Goal: Information Seeking & Learning: Learn about a topic

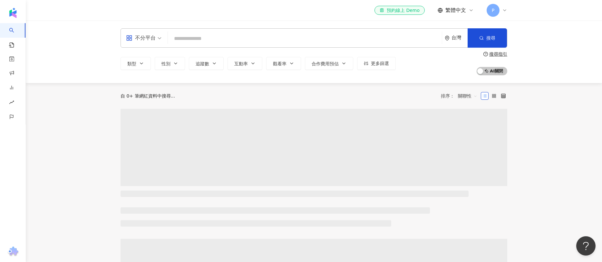
click at [204, 35] on input "search" at bounding box center [304, 39] width 269 height 12
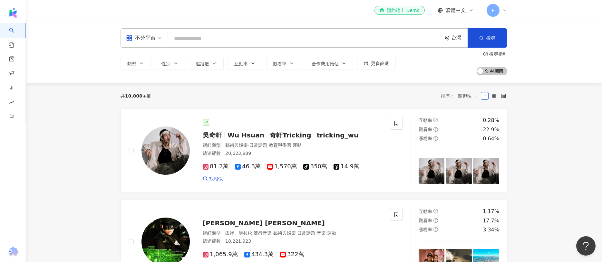
click at [204, 35] on input "search" at bounding box center [304, 39] width 269 height 12
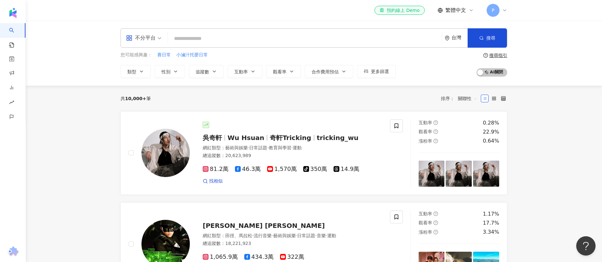
click at [204, 35] on input "search" at bounding box center [304, 39] width 269 height 12
click at [204, 38] on input "search" at bounding box center [304, 39] width 269 height 12
click at [215, 38] on input "search" at bounding box center [304, 39] width 269 height 12
paste input "*****"
type input "*****"
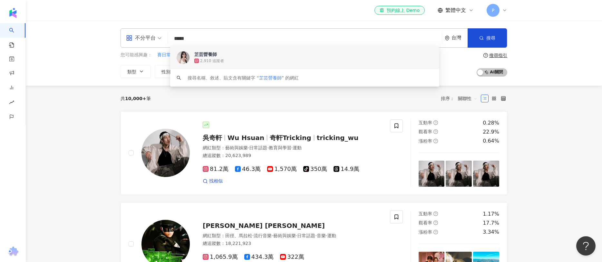
click at [229, 59] on div "2,910 追蹤者" at bounding box center [313, 61] width 238 height 6
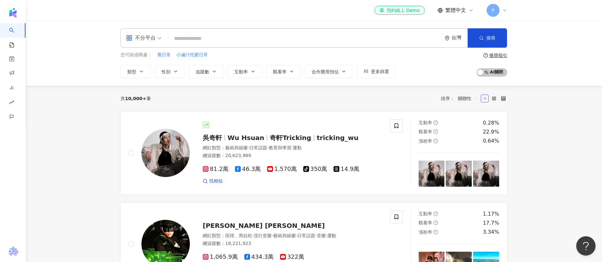
click at [245, 37] on input "search" at bounding box center [304, 39] width 269 height 12
paste input "****"
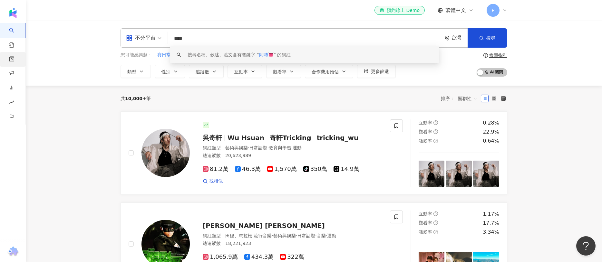
type input "****"
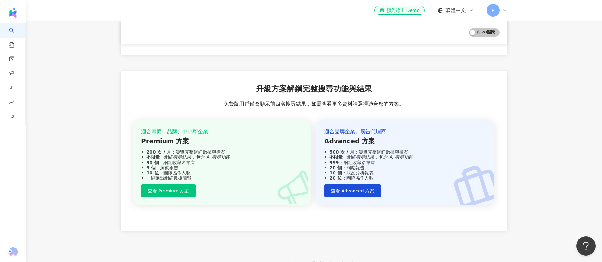
scroll to position [1127, 0]
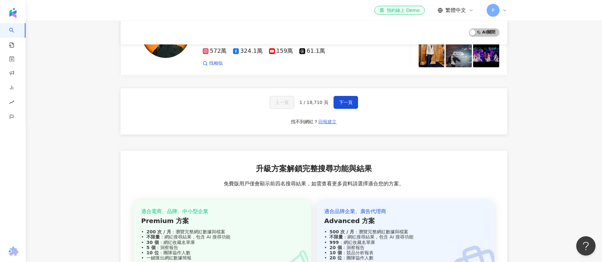
click at [325, 117] on button "回報建立" at bounding box center [327, 122] width 19 height 10
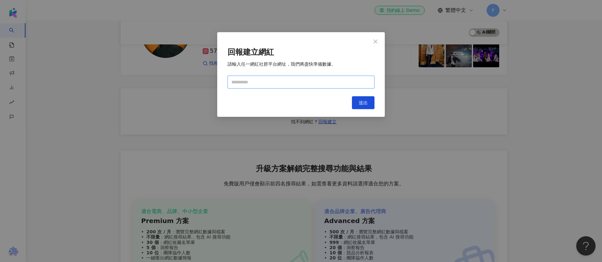
click at [317, 83] on input "text" at bounding box center [300, 82] width 147 height 13
paste input "**********"
type input "**********"
click at [355, 105] on button "送出" at bounding box center [363, 102] width 23 height 13
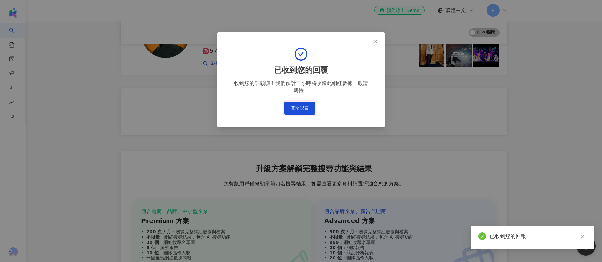
click at [304, 105] on button "關閉視窗" at bounding box center [299, 108] width 31 height 13
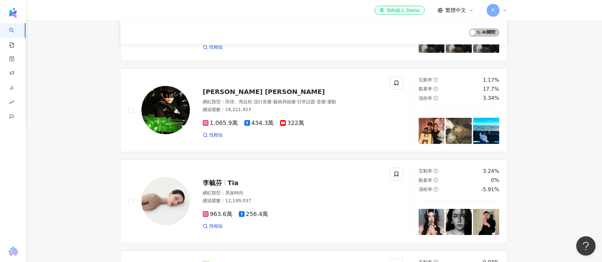
scroll to position [0, 0]
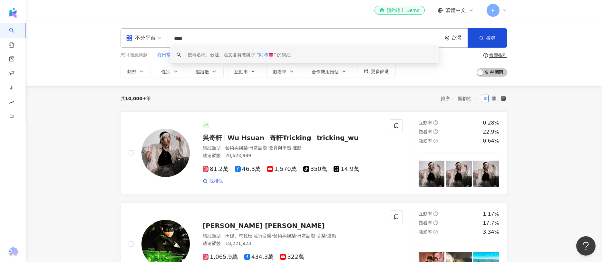
drag, startPoint x: 192, startPoint y: 37, endPoint x: 170, endPoint y: 39, distance: 22.3
click at [170, 39] on input "****" at bounding box center [304, 39] width 269 height 12
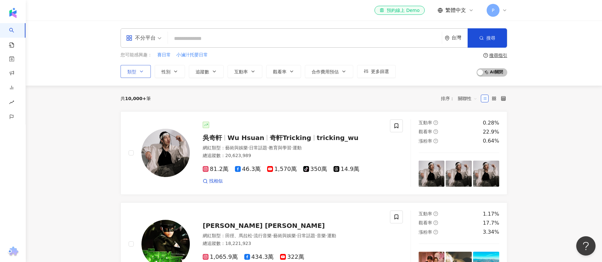
click at [144, 72] on button "類型" at bounding box center [135, 71] width 30 height 13
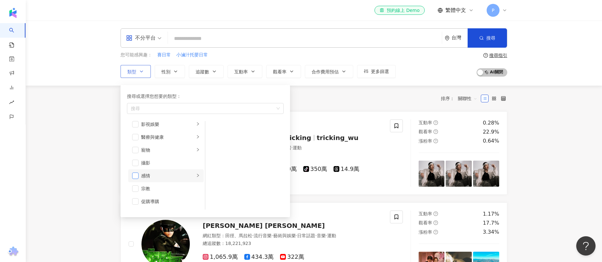
scroll to position [176, 0]
click at [135, 131] on span "button" at bounding box center [135, 133] width 6 height 6
click at [239, 81] on div "不分平台 台灣 搜尋 keyword 搜尋名稱、敘述、貼文含有關鍵字 “ 阿咘👅 ” 的網紅 您可能感興趣： 賽日常 小滷汁托嬰日常 類型 搜尋或選擇您想要的…" at bounding box center [314, 53] width 576 height 65
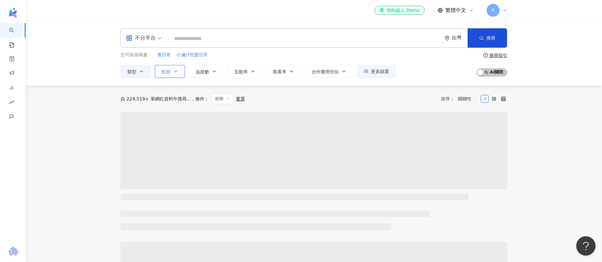
click at [174, 73] on icon "button" at bounding box center [175, 71] width 5 height 5
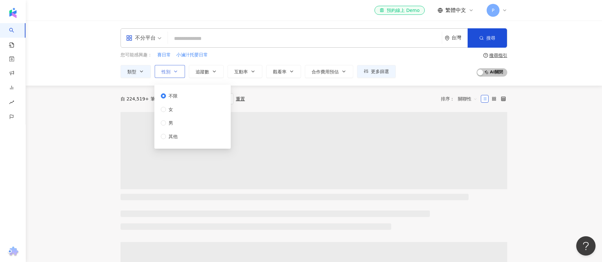
click at [174, 73] on icon "button" at bounding box center [175, 71] width 5 height 5
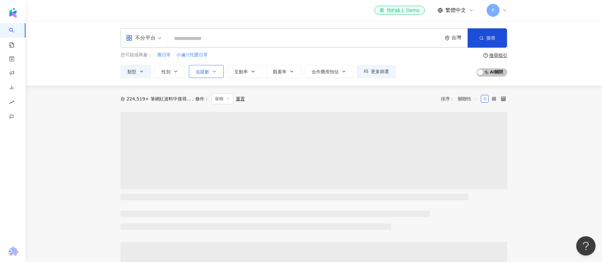
click at [200, 69] on span "追蹤數" at bounding box center [203, 71] width 14 height 5
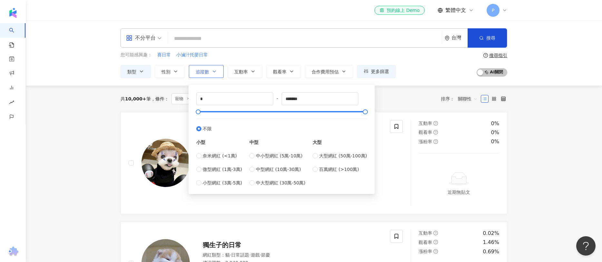
click at [203, 70] on span "追蹤數" at bounding box center [203, 71] width 14 height 5
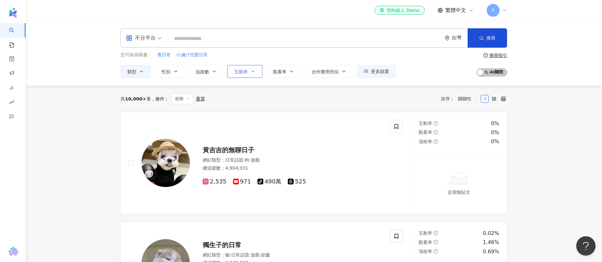
click at [252, 69] on icon "button" at bounding box center [252, 71] width 5 height 5
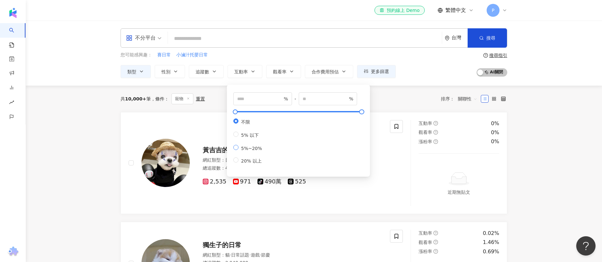
click at [252, 151] on span "5%~20%" at bounding box center [251, 148] width 26 height 5
type input "*"
type input "**"
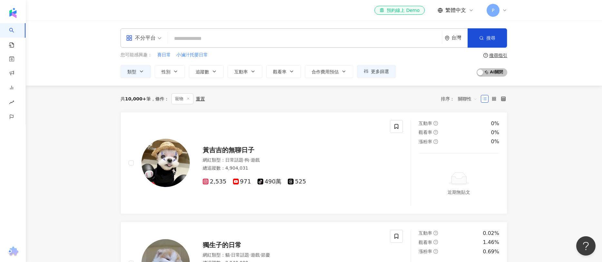
click at [287, 79] on div "不分平台 台灣 搜尋 keyword 搜尋名稱、敘述、貼文含有關鍵字 “ 阿咘👅 ” 的網紅 您可能感興趣： 賽日常 小滷汁托嬰日常 類型 性別 追蹤數 互動…" at bounding box center [314, 53] width 576 height 65
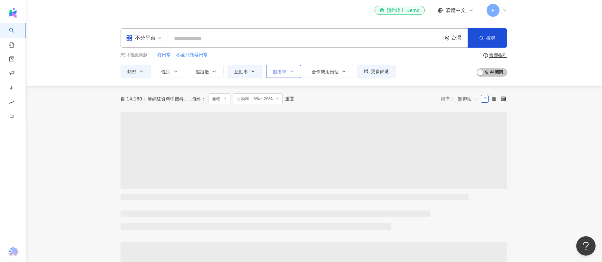
click at [285, 71] on span "觀看率" at bounding box center [280, 71] width 14 height 5
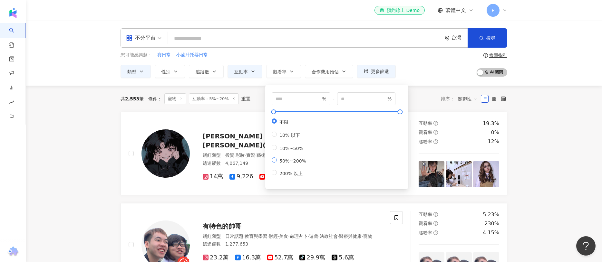
click at [292, 164] on span "50%~200%" at bounding box center [293, 160] width 32 height 5
type input "**"
type input "***"
click at [259, 94] on div "共 2,553 筆 條件 ： 寵物 互動率：5%~20% 重置 排序： 關聯性" at bounding box center [313, 98] width 387 height 11
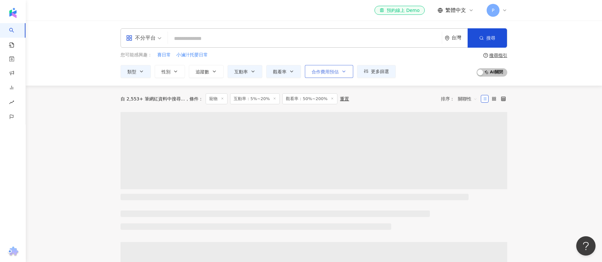
click at [327, 75] on button "合作費用預估" at bounding box center [329, 71] width 48 height 13
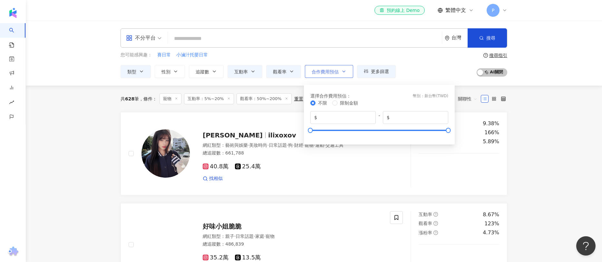
click at [327, 74] on button "合作費用預估" at bounding box center [329, 71] width 48 height 13
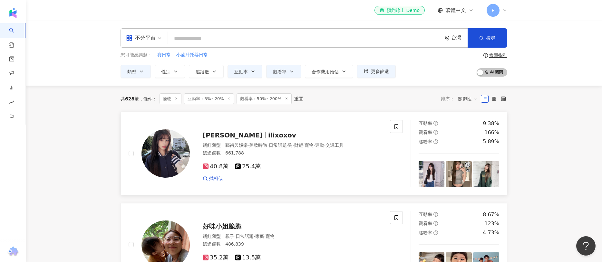
click at [205, 166] on icon at bounding box center [205, 166] width 1 height 1
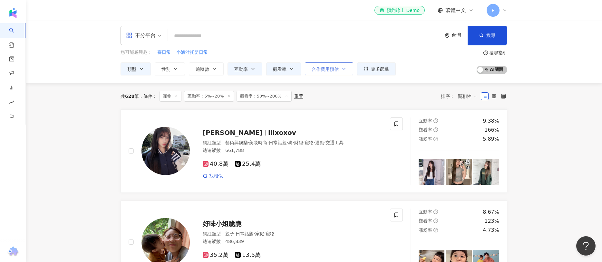
click at [345, 64] on button "合作費用預估" at bounding box center [329, 68] width 48 height 13
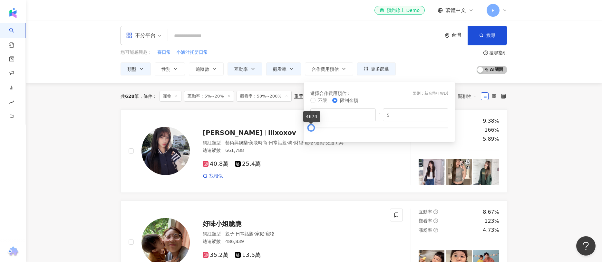
type input "****"
drag, startPoint x: 447, startPoint y: 128, endPoint x: 310, endPoint y: 133, distance: 137.6
click at [310, 133] on div "選擇合作費用預估 ： 幣別 ： 新台幣 ( TWD ) 不限 限制金額 $ * - $ ****" at bounding box center [379, 112] width 143 height 52
click at [465, 62] on div "您可能感興趣： 賽日常 小滷汁托嬰日常 類型 性別 追蹤數 互動率 觀看率 合作費用預估 更多篩選 不限 女 男 其他 * - ******* 不限 小型 奈…" at bounding box center [313, 62] width 387 height 26
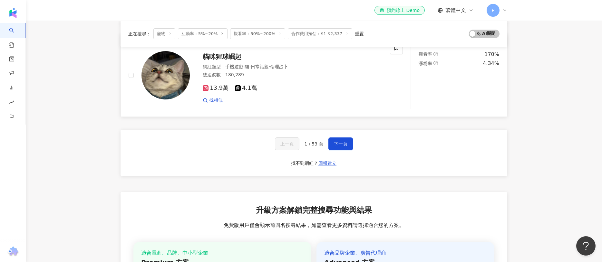
scroll to position [1000, 0]
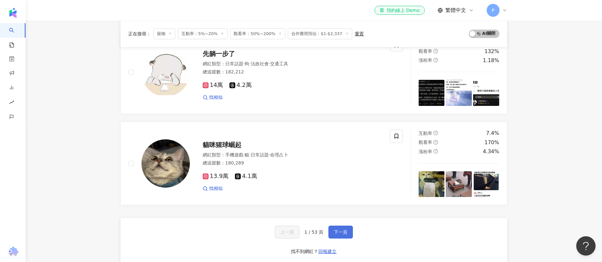
click at [337, 230] on span "下一頁" at bounding box center [341, 232] width 14 height 5
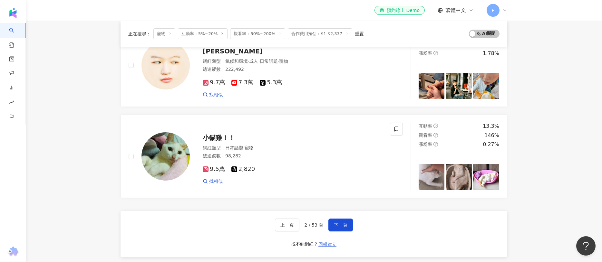
click at [322, 242] on span "回報建立" at bounding box center [327, 244] width 18 height 5
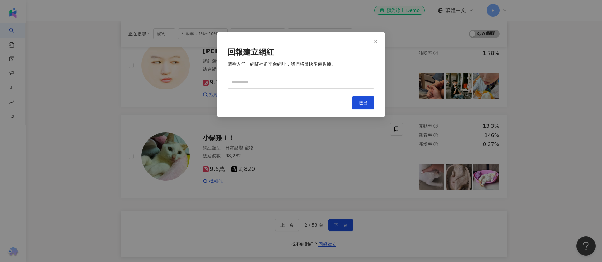
click at [315, 164] on div "回報建立網紅 請輸入任一網紅社群平台網址，我們將盡快準備數據。 Cancel 送出" at bounding box center [301, 131] width 602 height 262
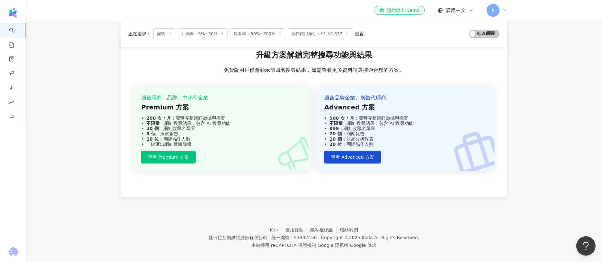
scroll to position [1038, 0]
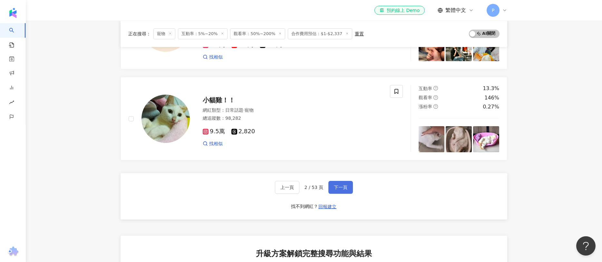
click at [347, 188] on button "下一頁" at bounding box center [340, 187] width 24 height 13
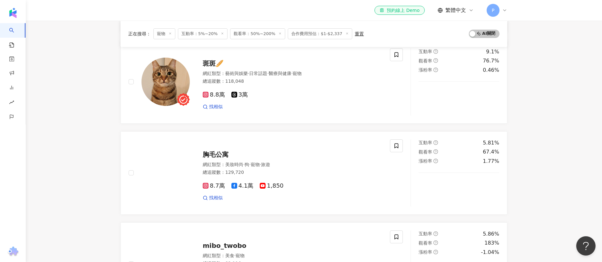
scroll to position [230, 0]
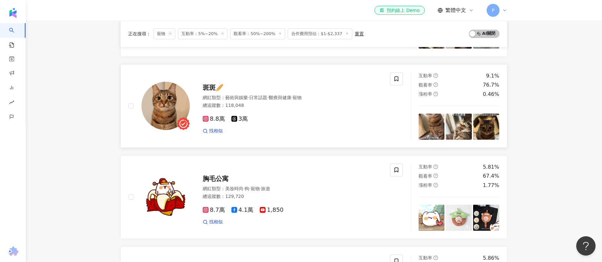
click at [210, 85] on span "斑斑🥖" at bounding box center [213, 88] width 21 height 8
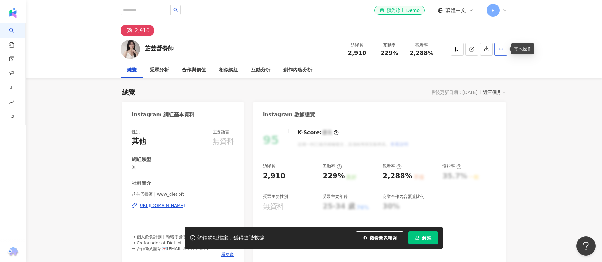
click at [505, 52] on button "button" at bounding box center [500, 49] width 13 height 13
click at [496, 82] on span "加入洞察報告" at bounding box center [488, 80] width 27 height 7
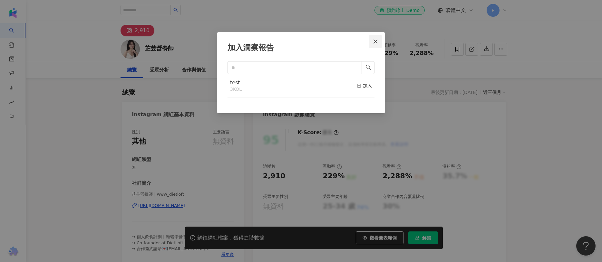
click at [374, 44] on button "Close" at bounding box center [375, 41] width 13 height 13
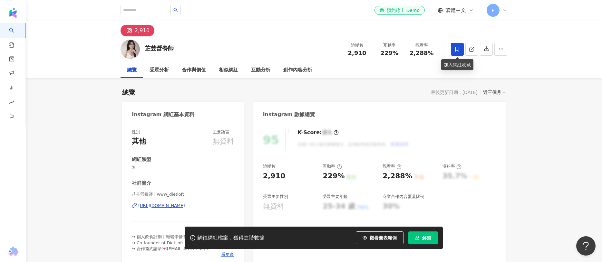
click at [459, 49] on icon at bounding box center [457, 49] width 6 height 6
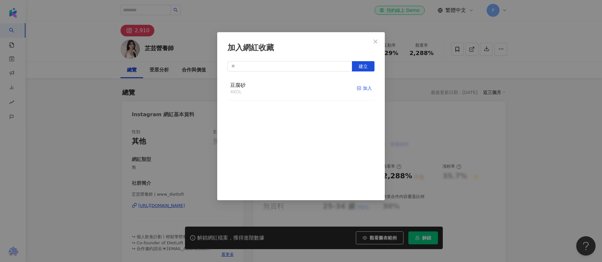
click at [362, 88] on div "加入" at bounding box center [364, 88] width 15 height 7
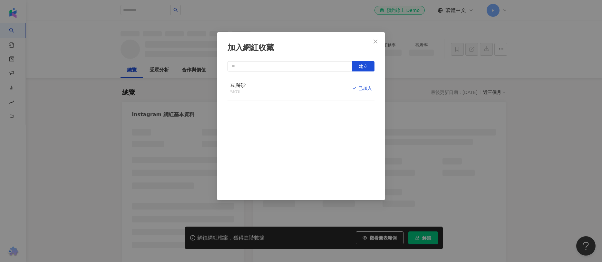
click at [441, 84] on div "加入網紅收藏 建立 豆腐砂 5 KOL 已加入" at bounding box center [301, 131] width 602 height 262
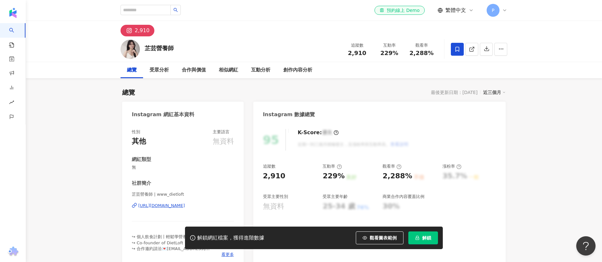
click at [505, 49] on button "button" at bounding box center [500, 49] width 13 height 13
click at [488, 82] on span "加入洞察報告" at bounding box center [488, 80] width 27 height 5
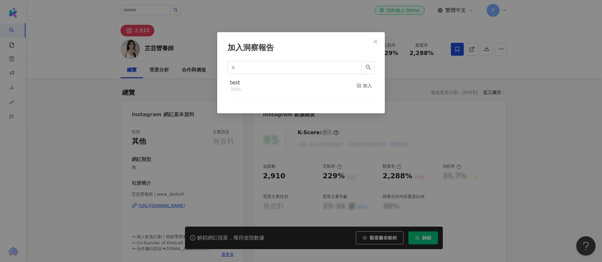
click at [235, 85] on div "test" at bounding box center [236, 82] width 12 height 7
click at [357, 87] on icon at bounding box center [359, 85] width 5 height 5
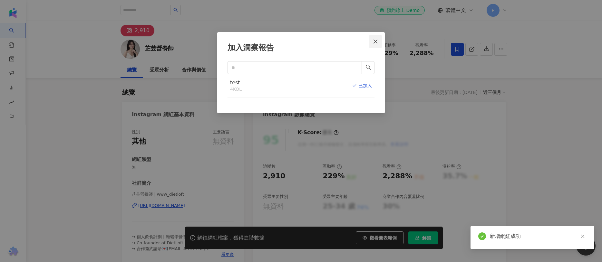
click at [375, 44] on button "Close" at bounding box center [375, 41] width 13 height 13
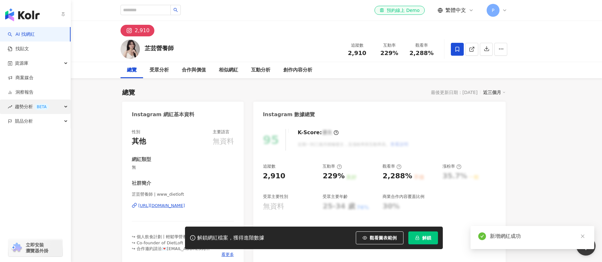
click at [24, 107] on span "趨勢分析 BETA" at bounding box center [32, 107] width 34 height 14
click at [24, 93] on link "洞察報告" at bounding box center [21, 92] width 26 height 6
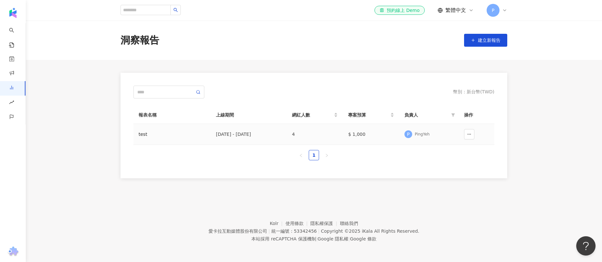
click at [197, 132] on div "test" at bounding box center [171, 134] width 67 height 7
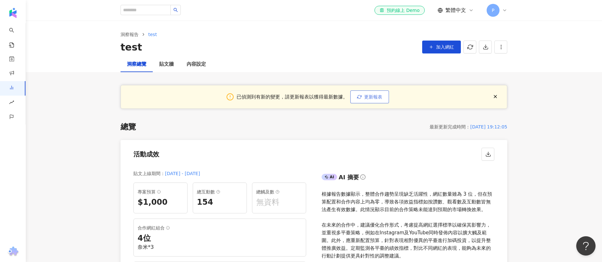
click at [367, 97] on span "更新報表" at bounding box center [373, 96] width 18 height 5
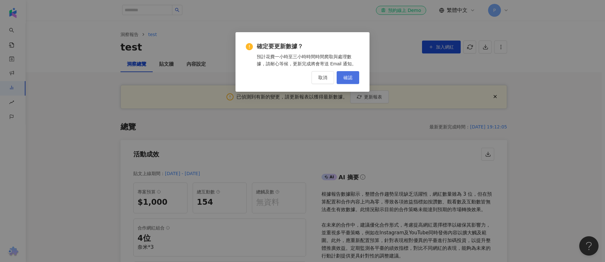
click at [343, 81] on button "確認" at bounding box center [348, 77] width 23 height 13
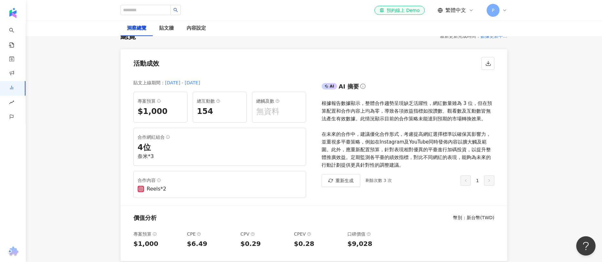
scroll to position [22, 0]
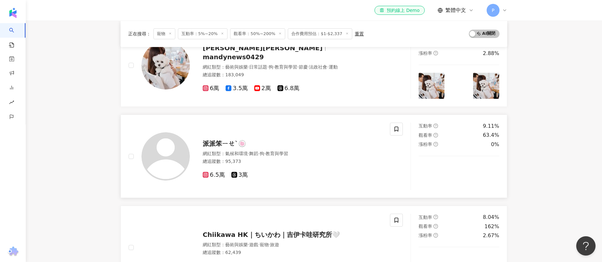
scroll to position [1041, 0]
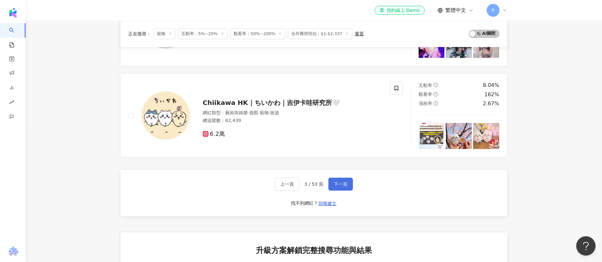
click at [340, 178] on button "下一頁" at bounding box center [340, 184] width 24 height 13
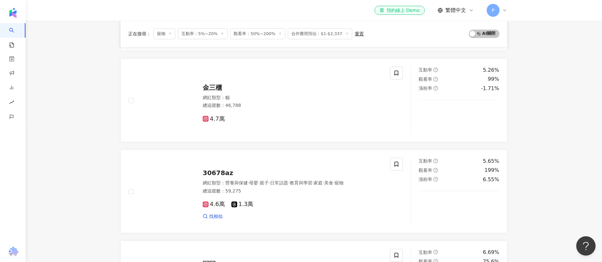
scroll to position [805, 0]
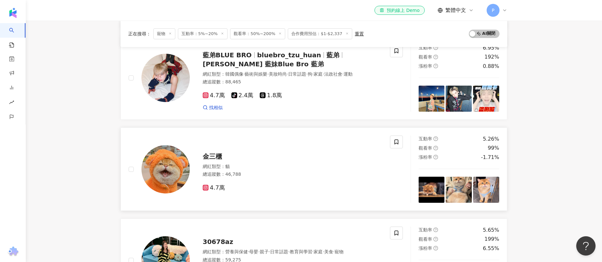
click at [210, 153] on span "金三櫃" at bounding box center [212, 157] width 19 height 8
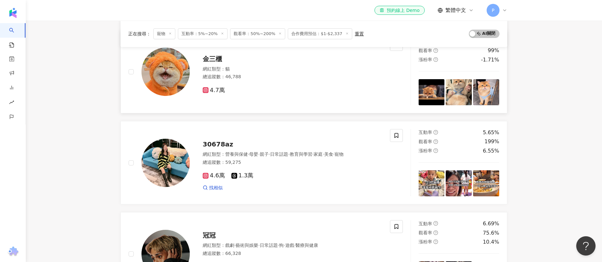
scroll to position [1079, 0]
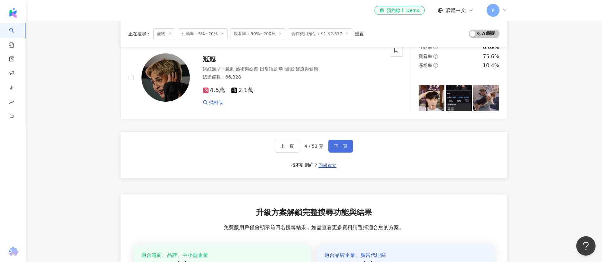
click at [334, 147] on button "下一頁" at bounding box center [340, 146] width 24 height 13
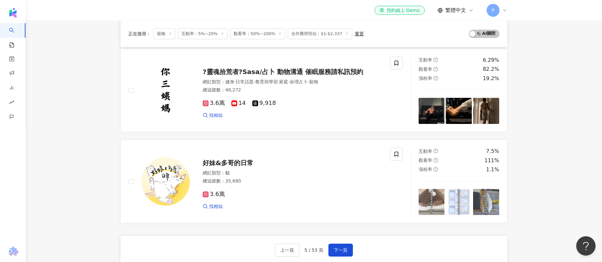
scroll to position [1022, 0]
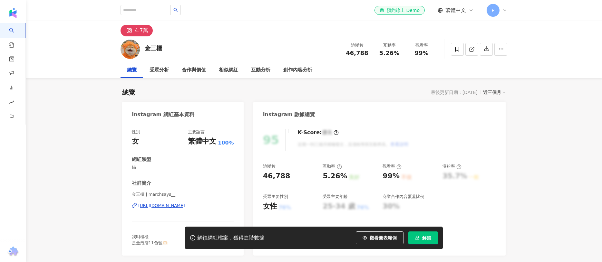
click at [183, 205] on div "[URL][DOMAIN_NAME]" at bounding box center [161, 206] width 47 height 6
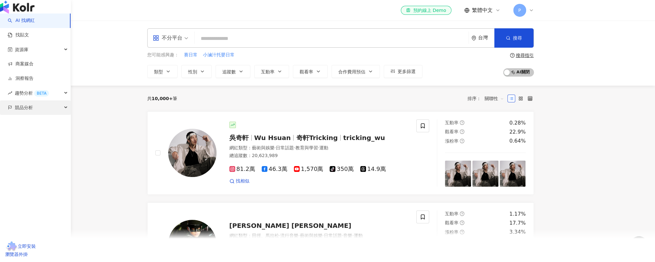
click at [29, 115] on span "競品分析" at bounding box center [24, 107] width 18 height 14
click at [33, 125] on link "品牌帳號分析" at bounding box center [28, 122] width 27 height 6
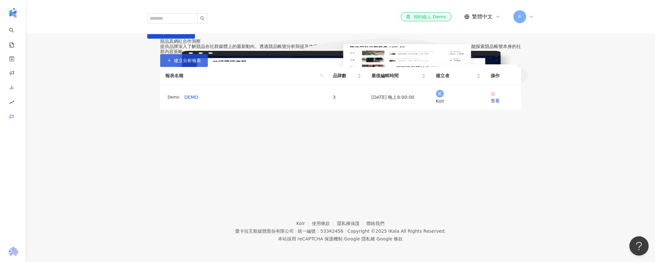
scroll to position [51, 0]
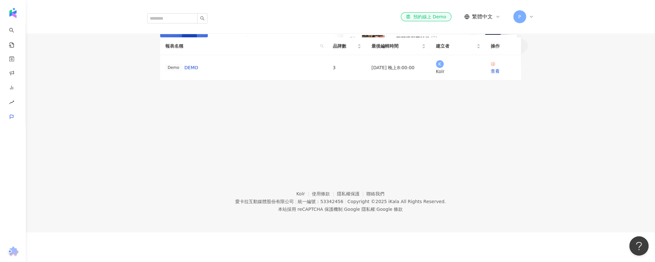
click at [171, 33] on icon "button" at bounding box center [169, 31] width 5 height 5
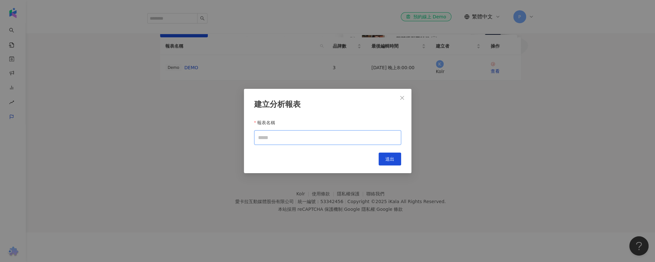
click at [320, 143] on input "報表名稱" at bounding box center [327, 137] width 147 height 14
type input "*"
type input "****"
click at [392, 164] on button "送出" at bounding box center [389, 159] width 23 height 13
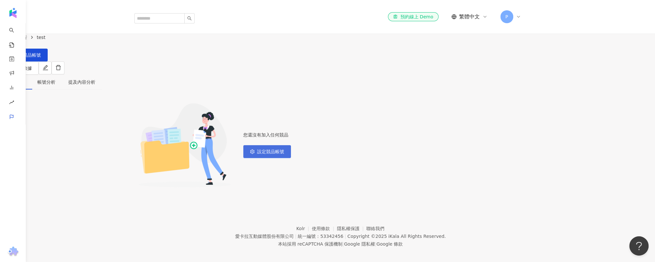
click at [291, 154] on button "設定競品帳號" at bounding box center [267, 151] width 48 height 13
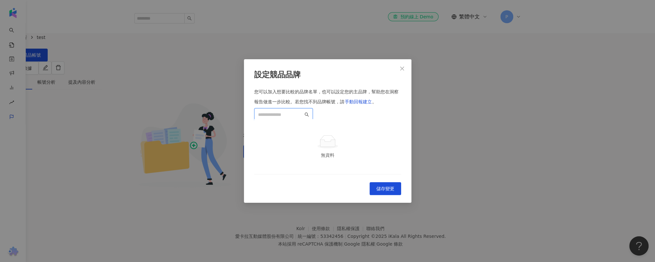
click at [303, 111] on input "search" at bounding box center [280, 114] width 45 height 7
type input "*"
click at [340, 132] on div "leedecat 1,497 追蹤者" at bounding box center [327, 149] width 137 height 34
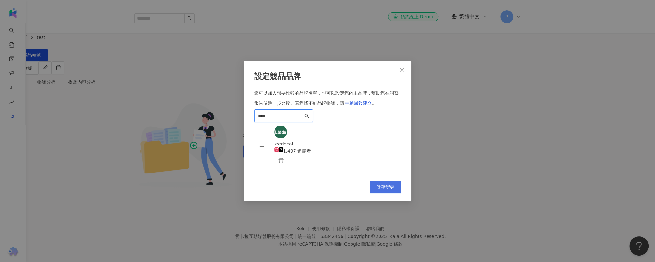
type input "****"
click at [390, 190] on span "儲存變更" at bounding box center [385, 187] width 18 height 5
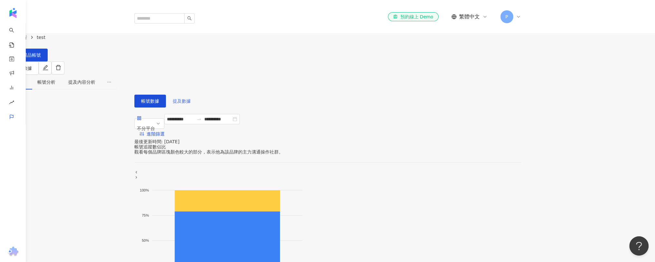
click at [191, 99] on span "提及數據" at bounding box center [182, 101] width 18 height 5
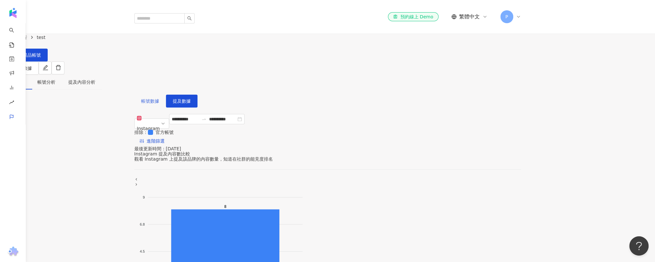
click at [159, 99] on span "帳號數據" at bounding box center [150, 101] width 18 height 5
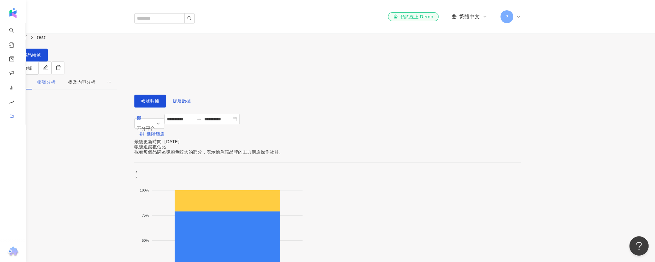
click at [62, 75] on div "帳號分析" at bounding box center [46, 82] width 31 height 15
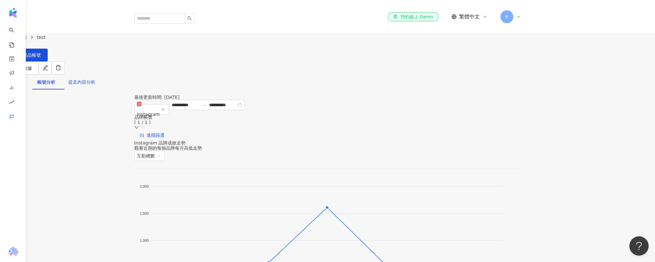
click at [95, 79] on div "提及內容分析" at bounding box center [81, 82] width 27 height 7
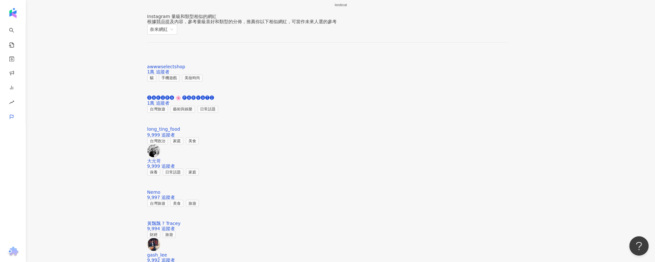
scroll to position [922, 0]
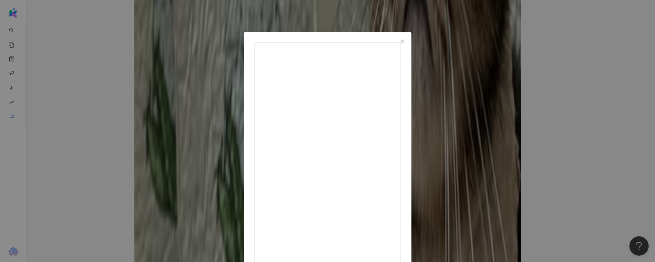
click at [144, 161] on div "sloth🦥 isfp女子的手帳&日常 [DATE] 517 17 1.5萬 查看原始貼文" at bounding box center [327, 131] width 655 height 262
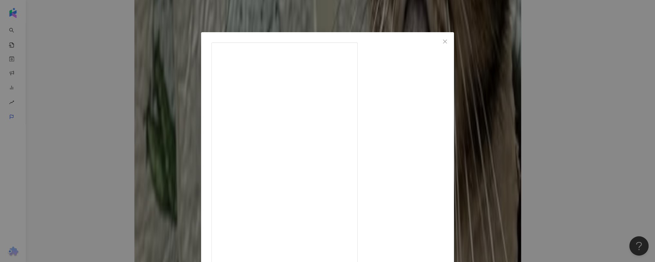
click at [152, 120] on div "yaralin0809 [DATE] 475 30 1萬 查看原始貼文" at bounding box center [327, 131] width 655 height 262
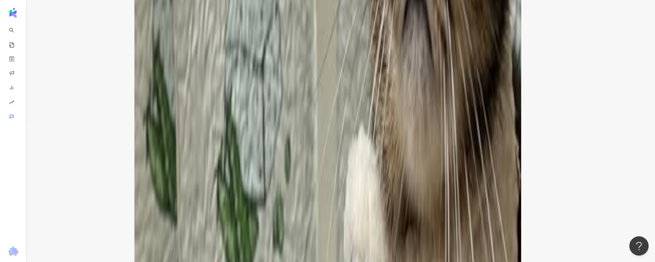
scroll to position [995, 0]
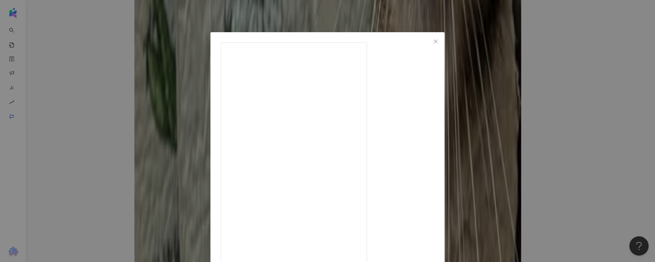
click at [93, 143] on div "武士喵 [DATE] 每次鏟屎官最怕的，就是那種黏在盆底、撬都撬不起來的結塊。 撬太用力怕刮壞貓砂盆，鏟太輕又會碎一地。 直到我換了這款 @leedecat …" at bounding box center [327, 131] width 655 height 262
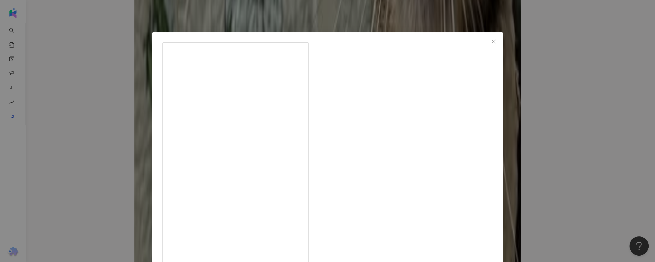
click at [120, 129] on div "老闆！來一份豬排蛋餅！ [DATE] 58 6 582 查看原始貼文" at bounding box center [327, 131] width 655 height 262
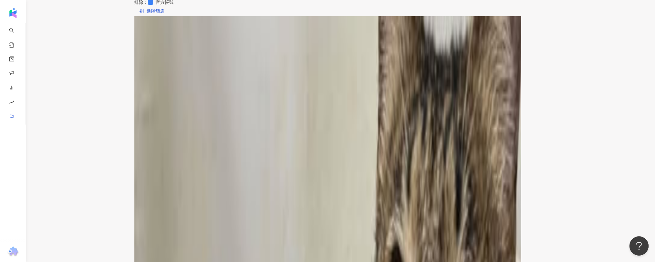
scroll to position [0, 0]
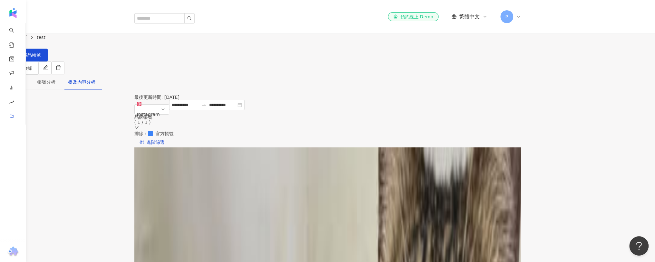
click at [24, 79] on div "數據總覽" at bounding box center [15, 82] width 18 height 7
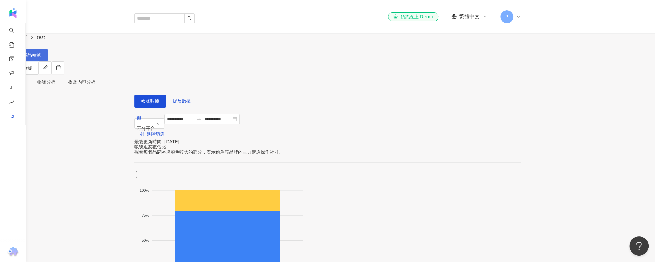
click at [41, 53] on span "設定競品帳號" at bounding box center [27, 55] width 27 height 5
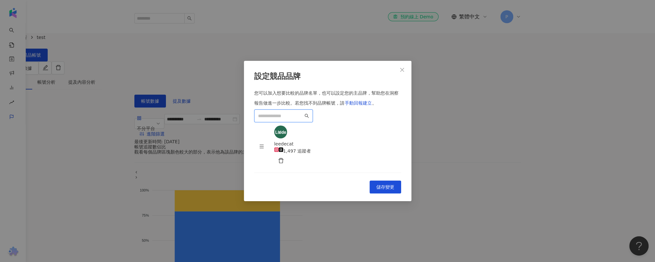
click at [303, 112] on input "search" at bounding box center [280, 115] width 45 height 7
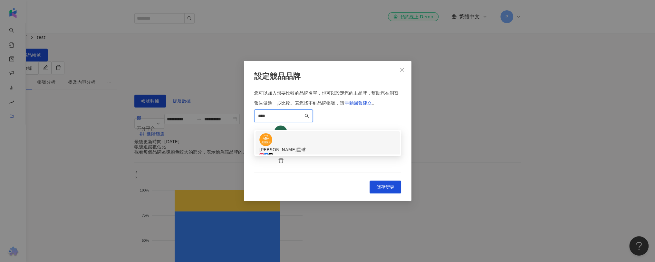
click at [323, 146] on div "[PERSON_NAME]星球" at bounding box center [327, 149] width 137 height 7
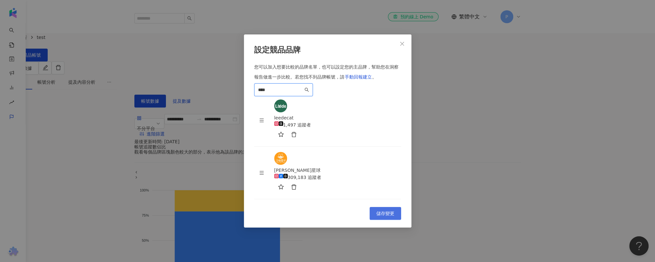
type input "****"
click at [384, 211] on span "儲存變更" at bounding box center [385, 213] width 18 height 5
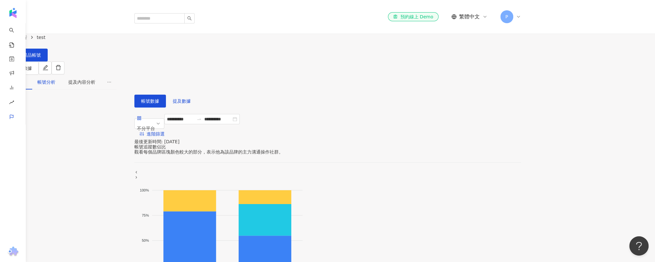
click at [55, 79] on div "帳號分析" at bounding box center [46, 82] width 18 height 7
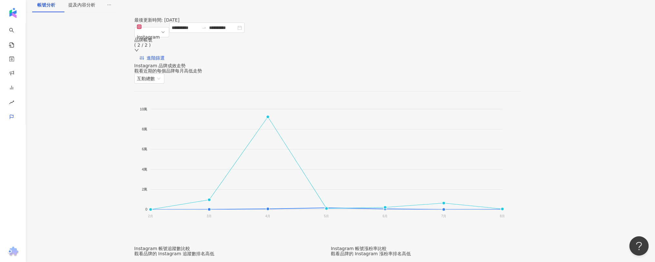
scroll to position [11, 0]
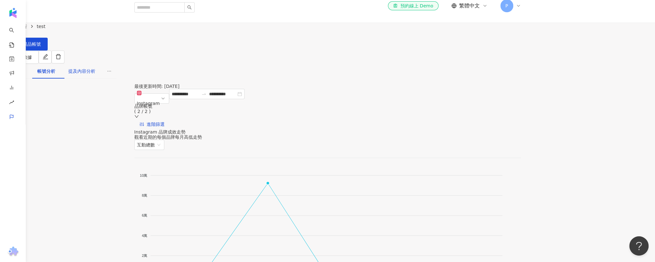
click at [95, 68] on div "提及內容分析" at bounding box center [81, 71] width 27 height 7
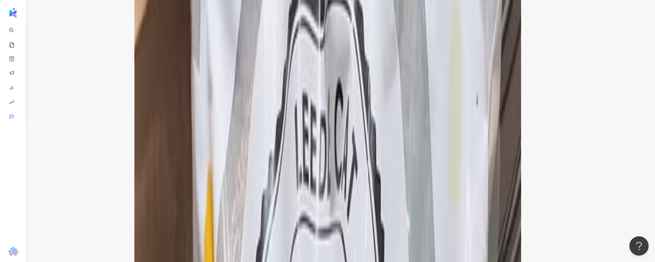
scroll to position [979, 0]
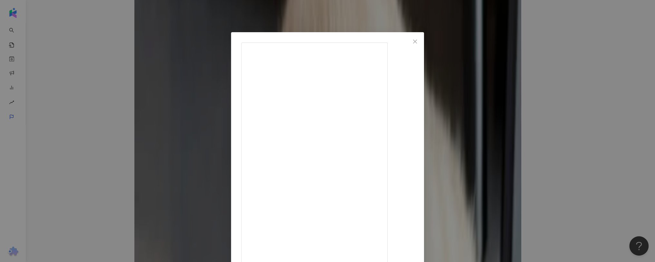
click at [157, 154] on div "穿白襪的虎斑姊妹｜[PERSON_NAME]醬 [DATE] 當了三年的全家品牌大使 終於把全家搬回家了！！ 啊不是啦 是終於有貓貓福箱啦 全家概念寵物箱 外…" at bounding box center [327, 131] width 655 height 262
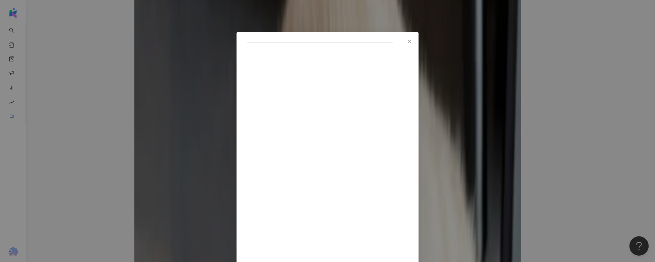
click at [141, 140] on div "毛毛事務所 ✧ 喵个日常 ✧ [DATE] 讓鏟屎順利還能維持廁所香香的好物推薦🙌（非業配） @ikea_taiwan 💛IKEA洗衣籃 （改造高CP值貓砂盆…" at bounding box center [327, 131] width 655 height 262
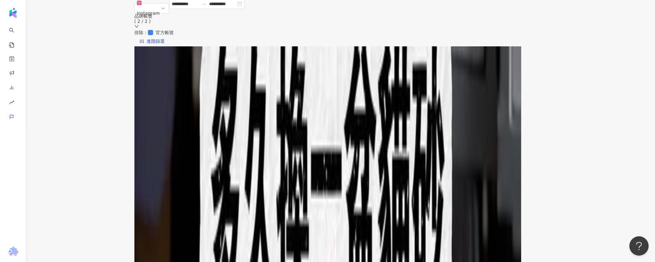
scroll to position [57, 0]
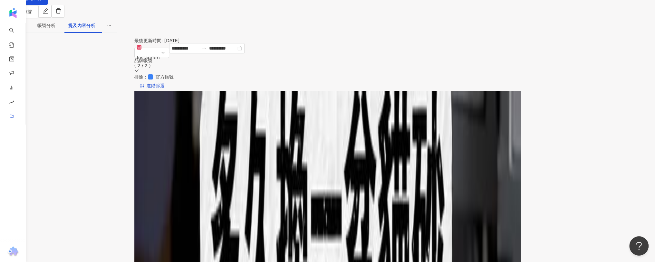
click at [306, 58] on div "品牌帳號 ( 2 / 2 )" at bounding box center [327, 63] width 387 height 10
click at [316, 91] on div "[PERSON_NAME]星球" at bounding box center [291, 94] width 51 height 7
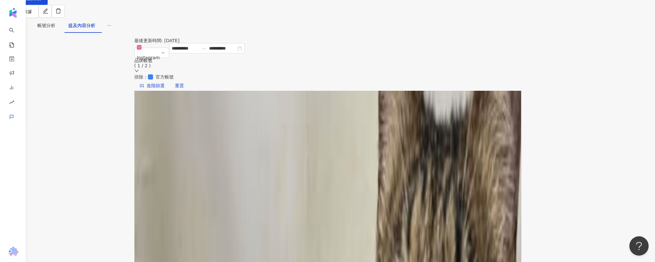
click at [391, 60] on div "**********" at bounding box center [327, 67] width 387 height 48
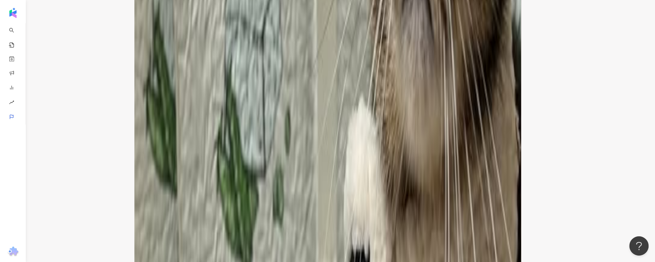
scroll to position [1002, 0]
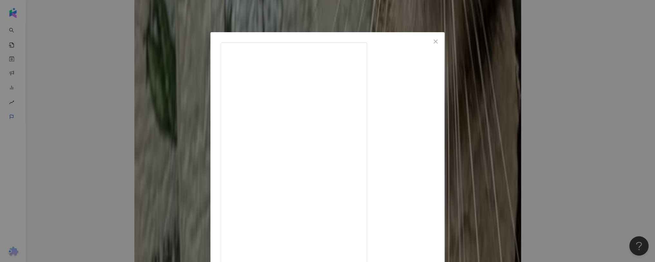
click at [141, 143] on div "武士喵 [DATE] 每次鏟屎官最怕的，就是那種黏在盆底、撬都撬不起來的結塊。 撬太用力怕刮壞貓砂盆，鏟太輕又會碎一地。 直到我換了這款 @leedecat …" at bounding box center [327, 131] width 655 height 262
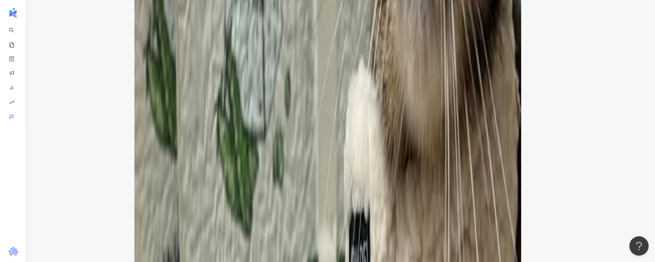
scroll to position [1007, 0]
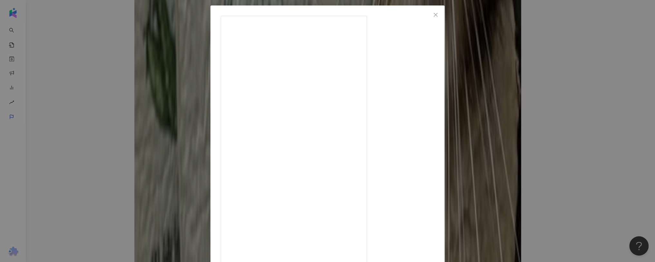
scroll to position [0, 0]
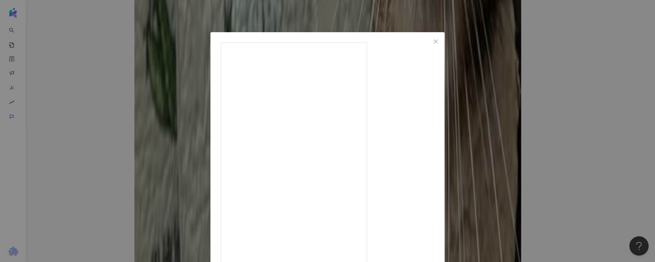
click at [129, 131] on div "武士喵 [DATE] 每次鏟屎官最怕的，就是那種黏在盆底、撬都撬不起來的結塊。 撬太用力怕刮壞貓砂盆，鏟太輕又會碎一地。 直到我換了這款 @leedecat …" at bounding box center [327, 131] width 655 height 262
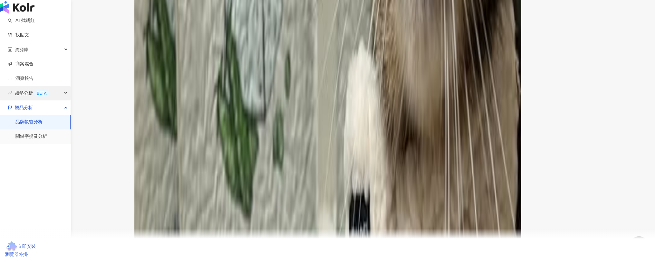
click at [22, 100] on span "趨勢分析 BETA" at bounding box center [32, 93] width 34 height 14
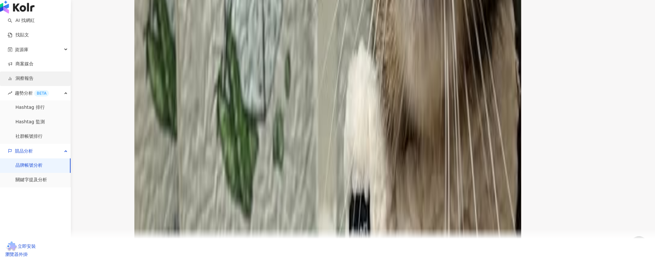
click at [26, 82] on link "洞察報告" at bounding box center [21, 78] width 26 height 6
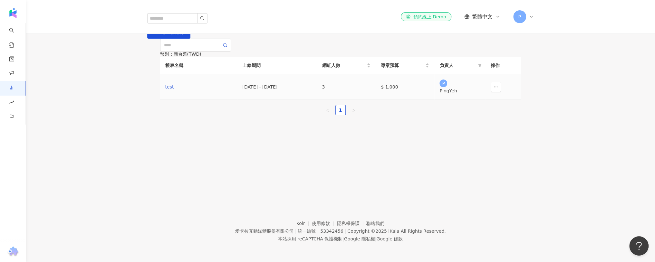
click at [169, 91] on div "test" at bounding box center [198, 86] width 67 height 7
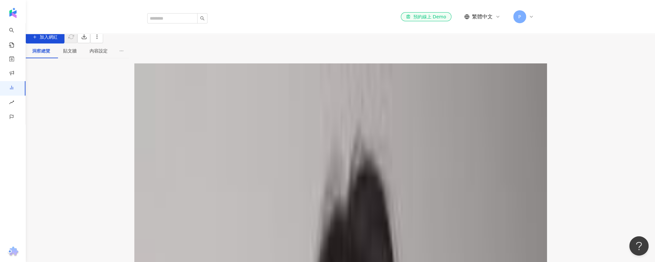
scroll to position [36, 0]
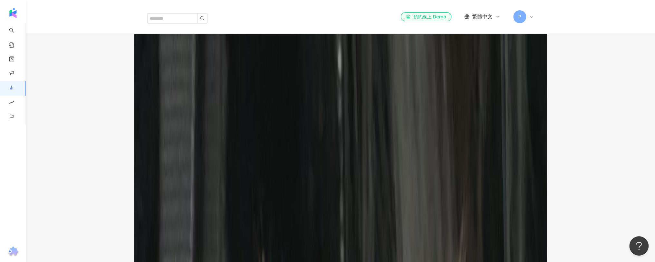
click at [157, 62] on icon "button" at bounding box center [154, 60] width 6 height 6
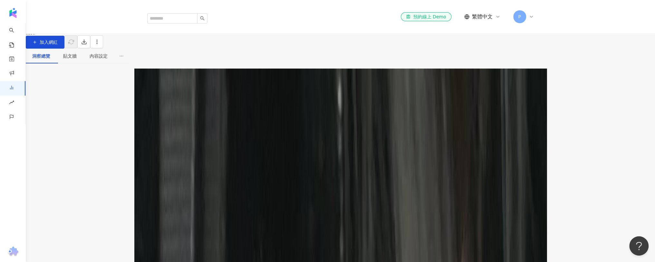
scroll to position [3, 0]
